Goal: Information Seeking & Learning: Find specific fact

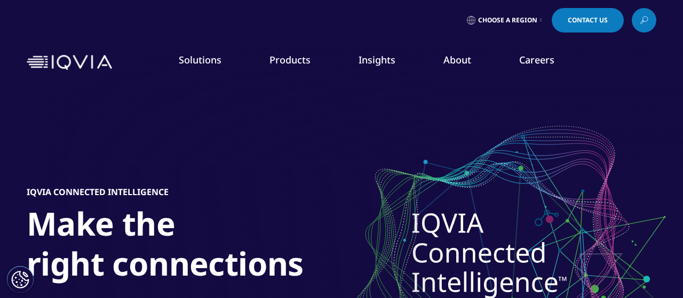
click at [642, 21] on icon at bounding box center [644, 20] width 9 height 14
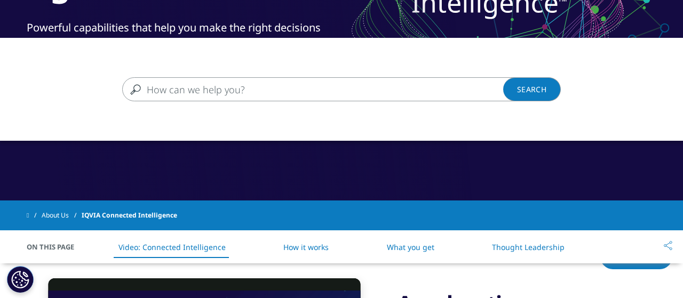
scroll to position [560, 0]
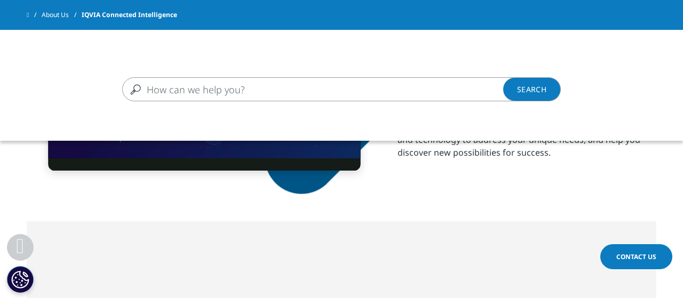
click at [377, 88] on input "Search" at bounding box center [326, 89] width 408 height 24
type input "[PERSON_NAME] FARMACIA Y BIOQUIMICA UBA 2025"
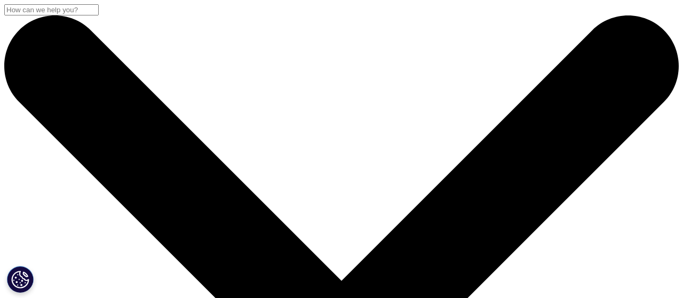
drag, startPoint x: 0, startPoint y: 0, endPoint x: 677, endPoint y: 92, distance: 683.2
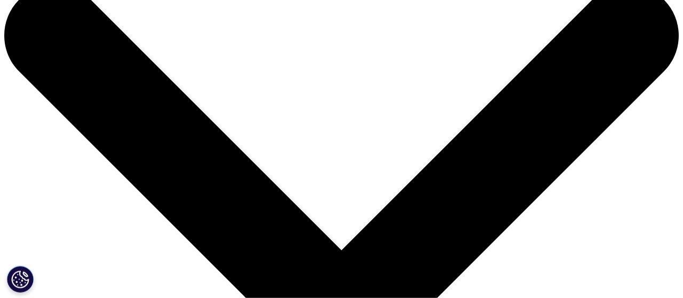
scroll to position [11, 0]
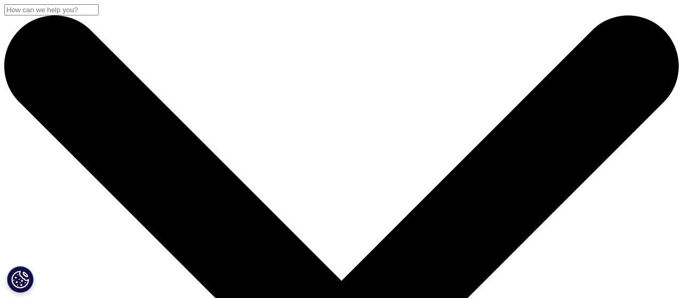
click at [99, 15] on input "Buscar" at bounding box center [51, 9] width 94 height 11
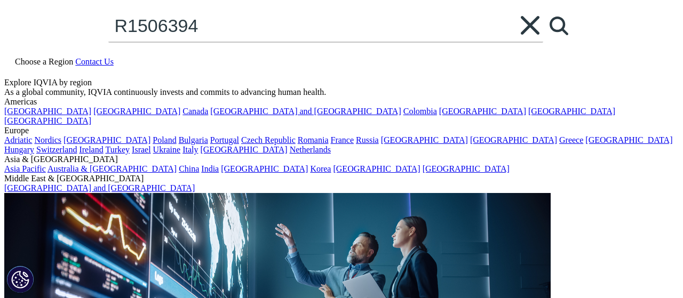
type input "R1506394"
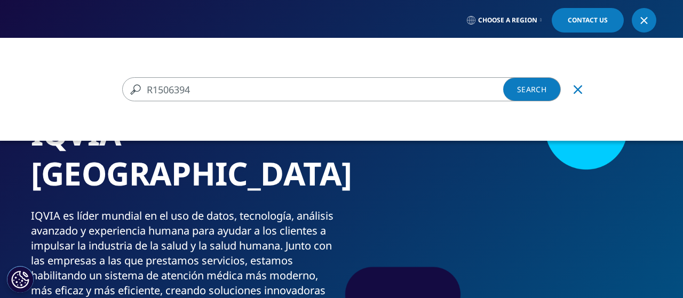
click at [544, 88] on link "Search Loading" at bounding box center [532, 89] width 58 height 24
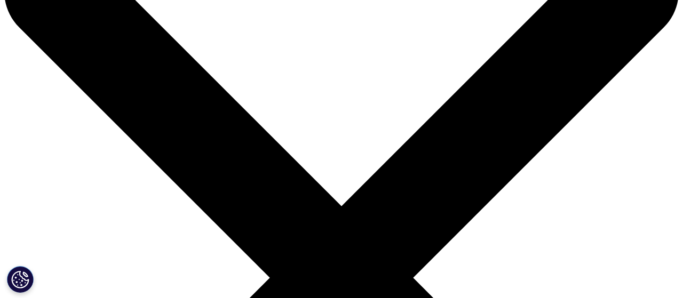
scroll to position [73, 0]
